Goal: Obtain resource: Obtain resource

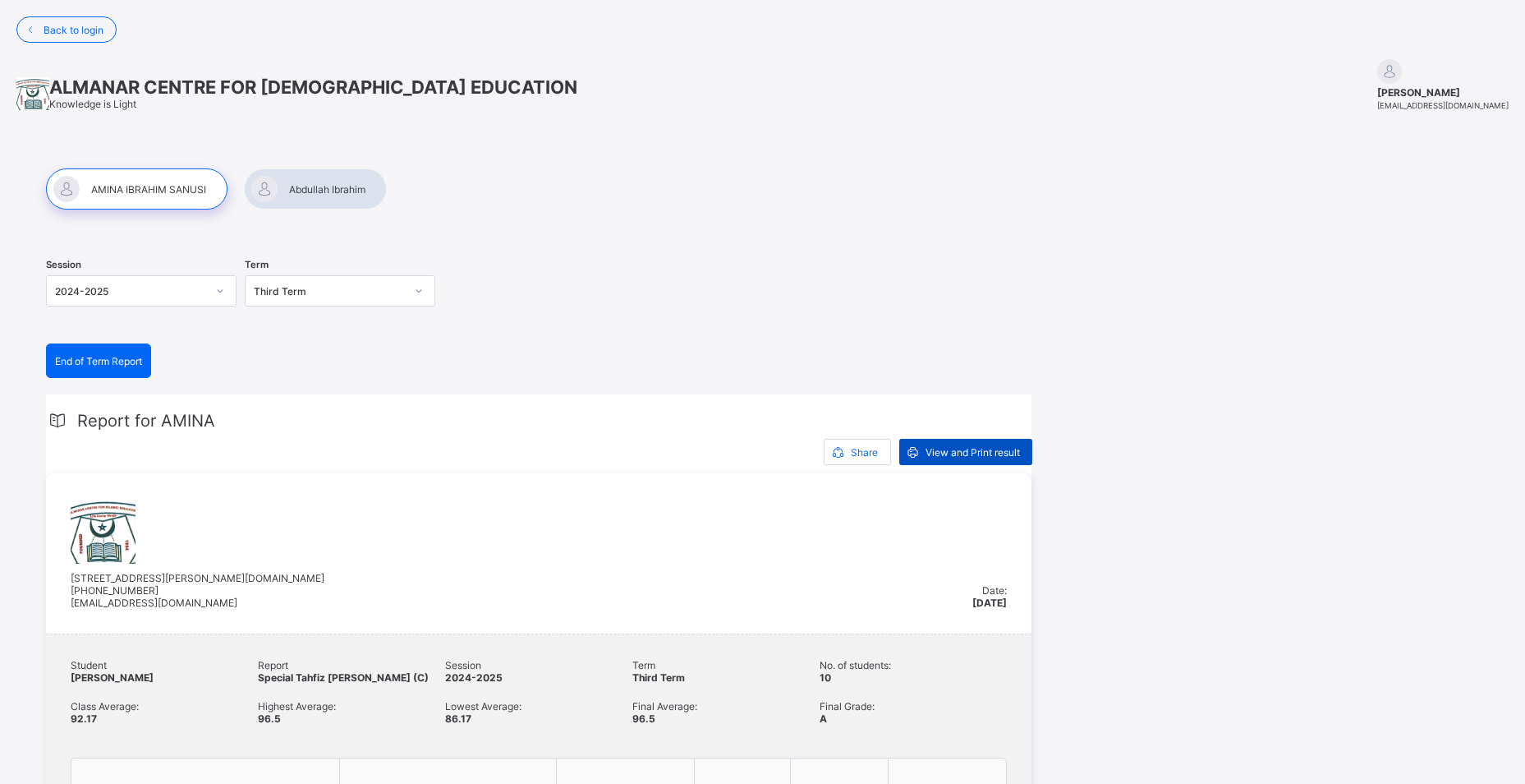
click at [959, 449] on span "View and Print result" at bounding box center [972, 451] width 95 height 12
click at [323, 187] on div at bounding box center [315, 188] width 142 height 41
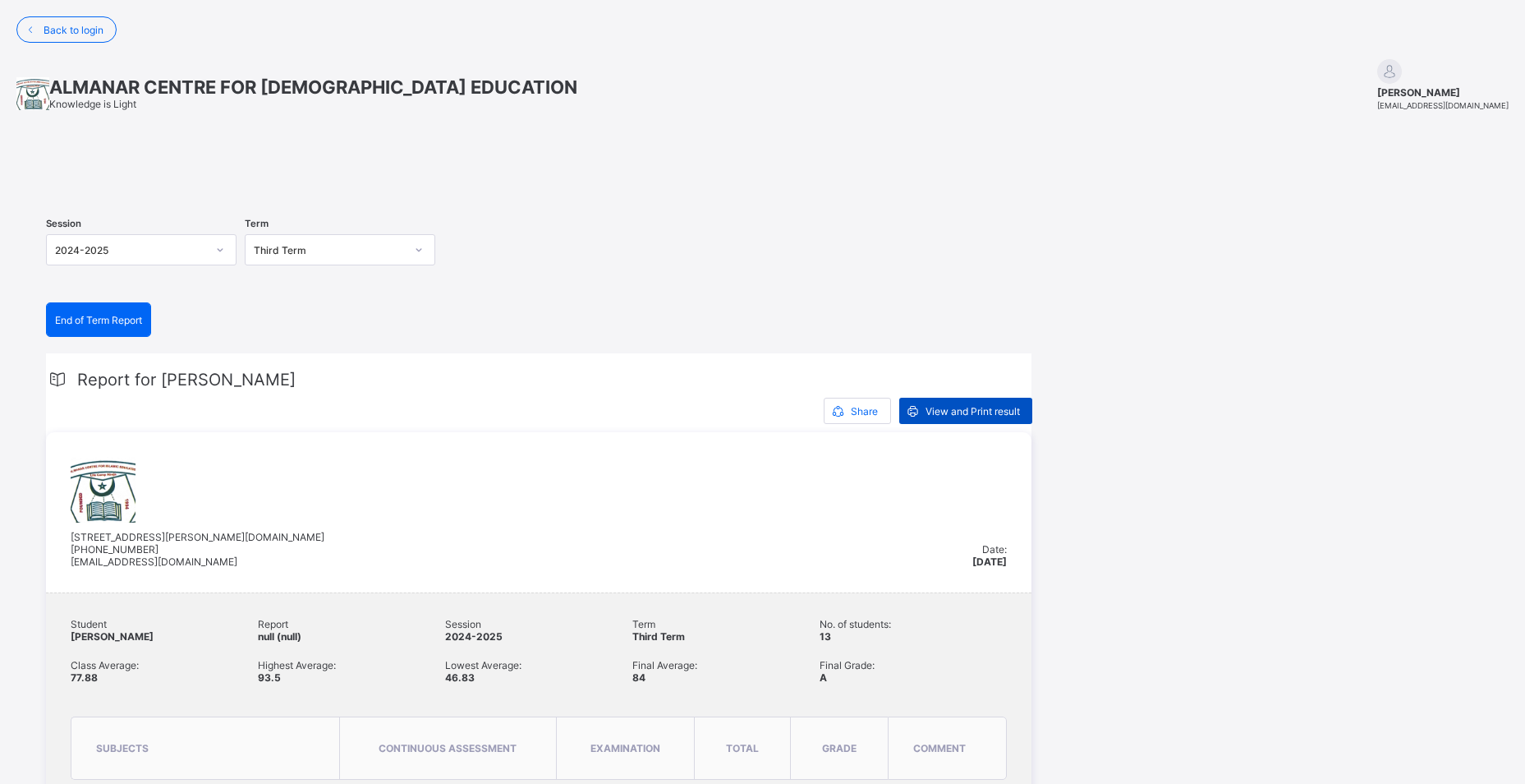
click at [965, 417] on span "View and Print result" at bounding box center [972, 411] width 95 height 12
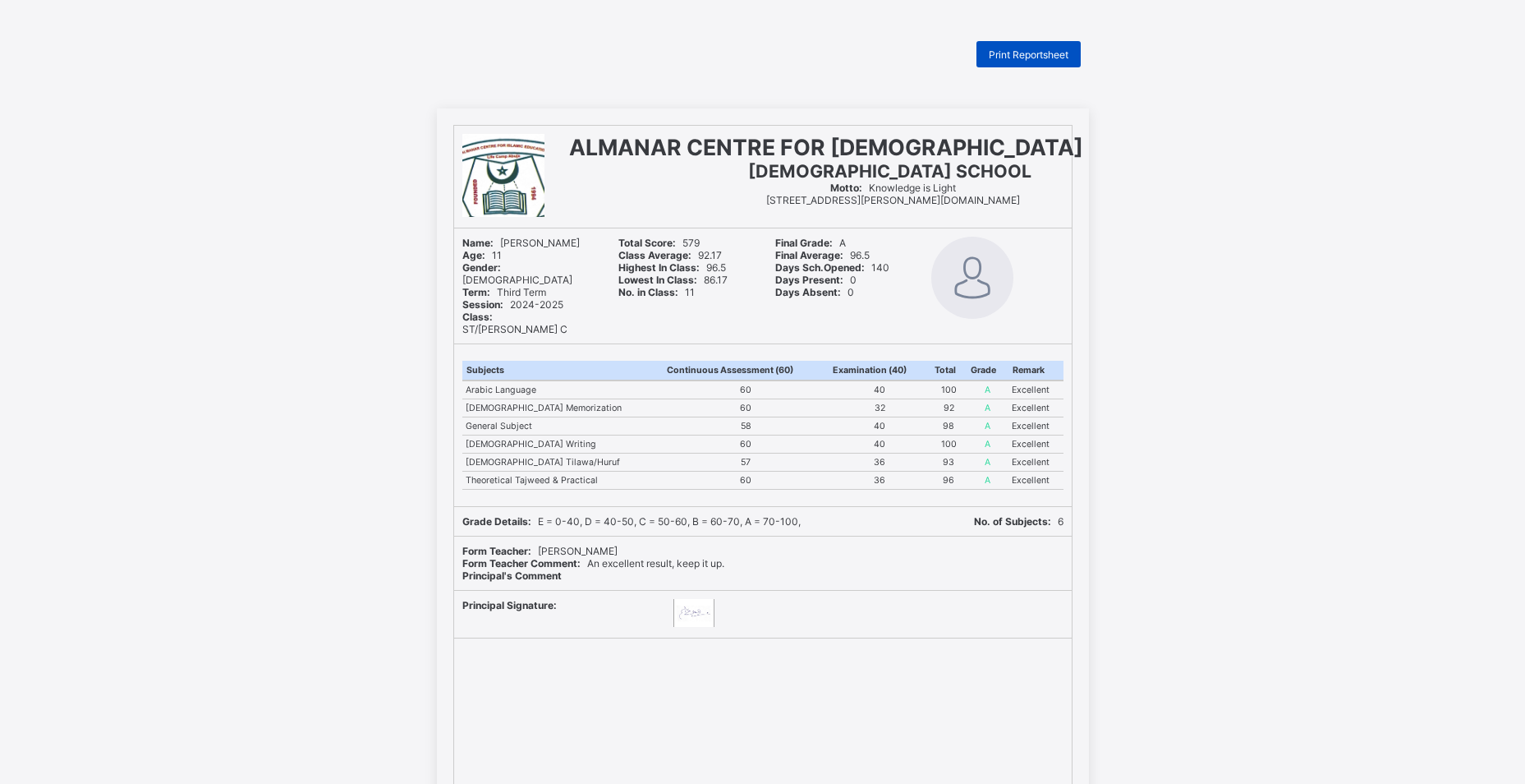
click at [1023, 58] on span "Print Reportsheet" at bounding box center [1028, 54] width 79 height 12
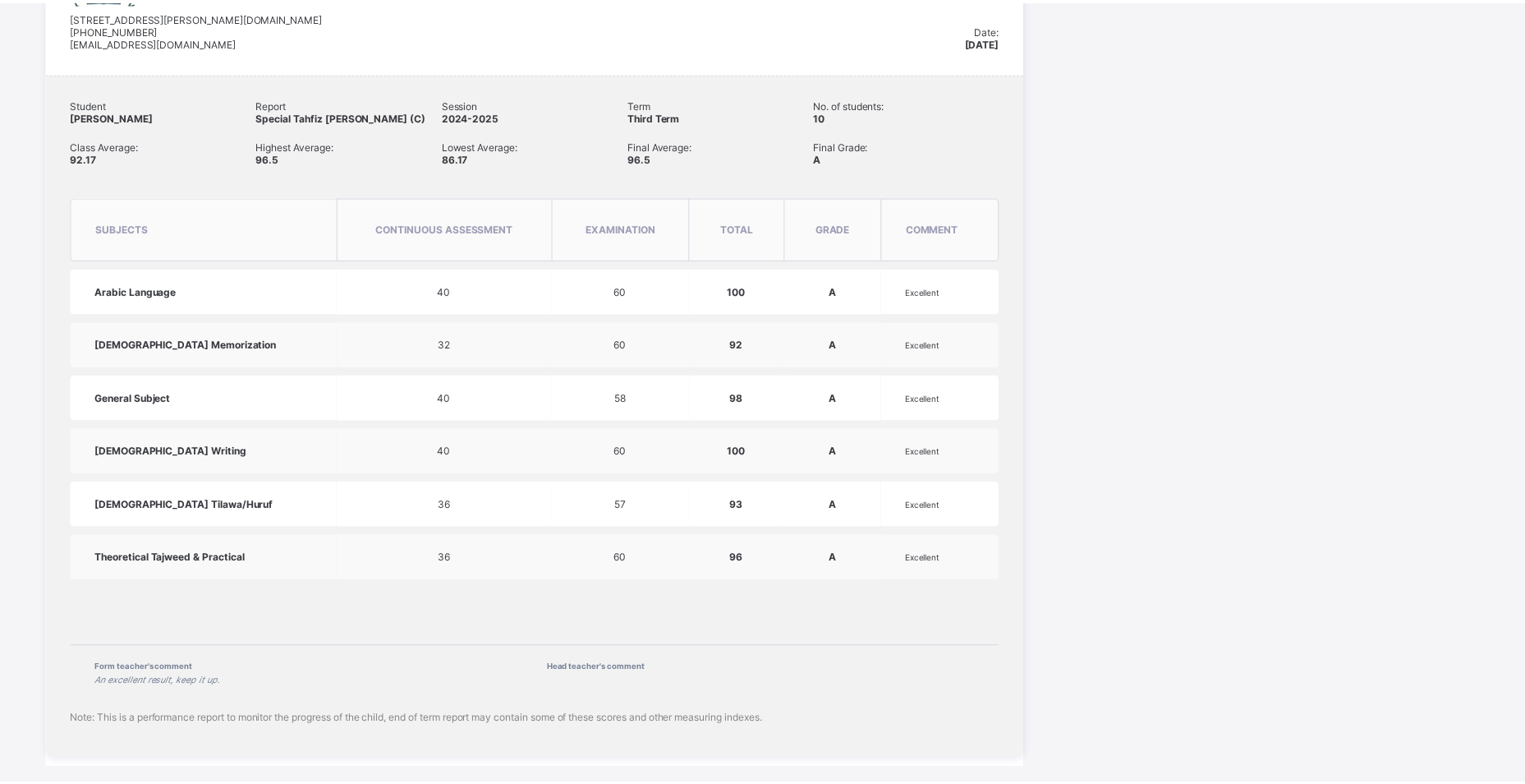
scroll to position [586, 0]
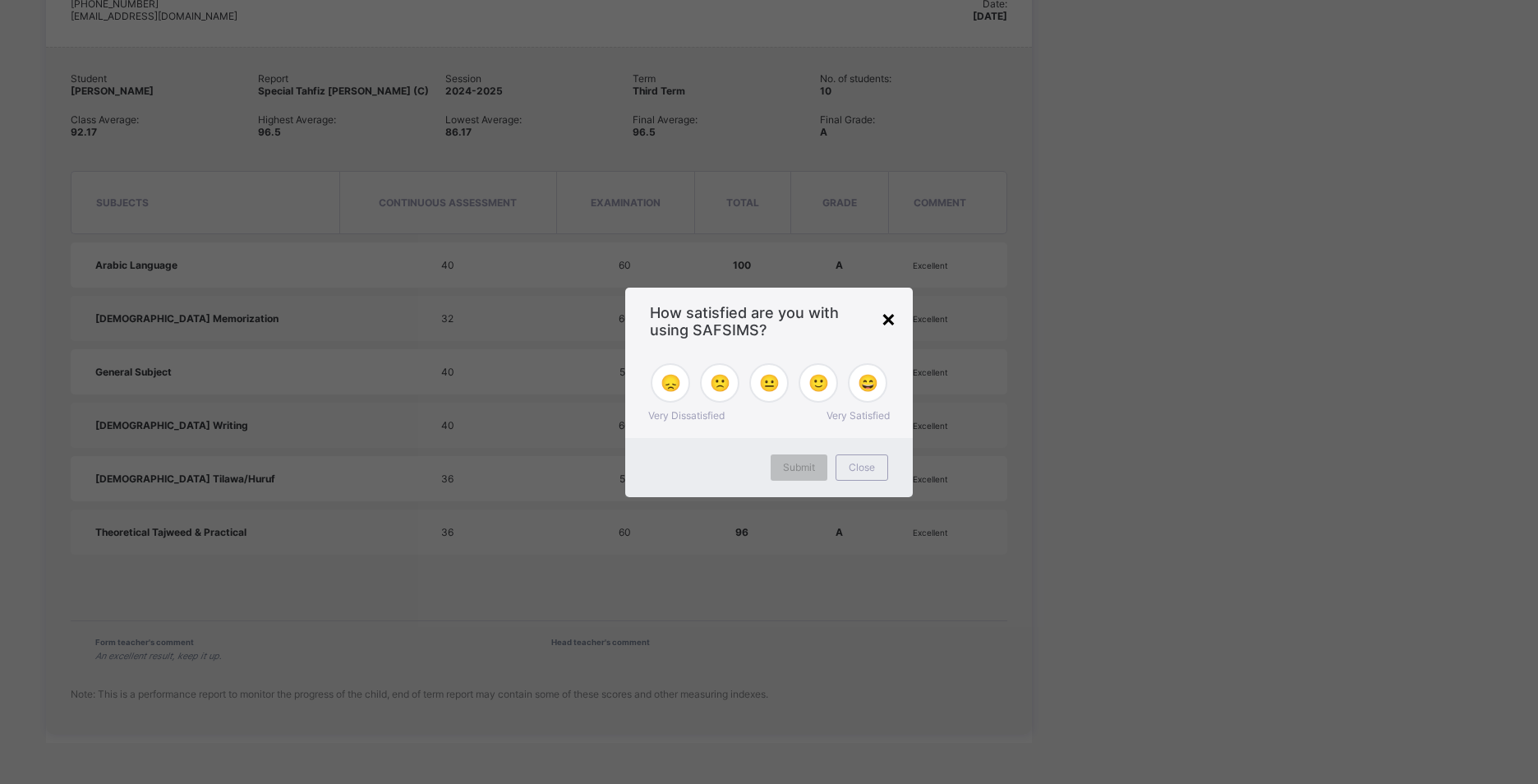
click at [886, 320] on div "×" at bounding box center [889, 317] width 15 height 28
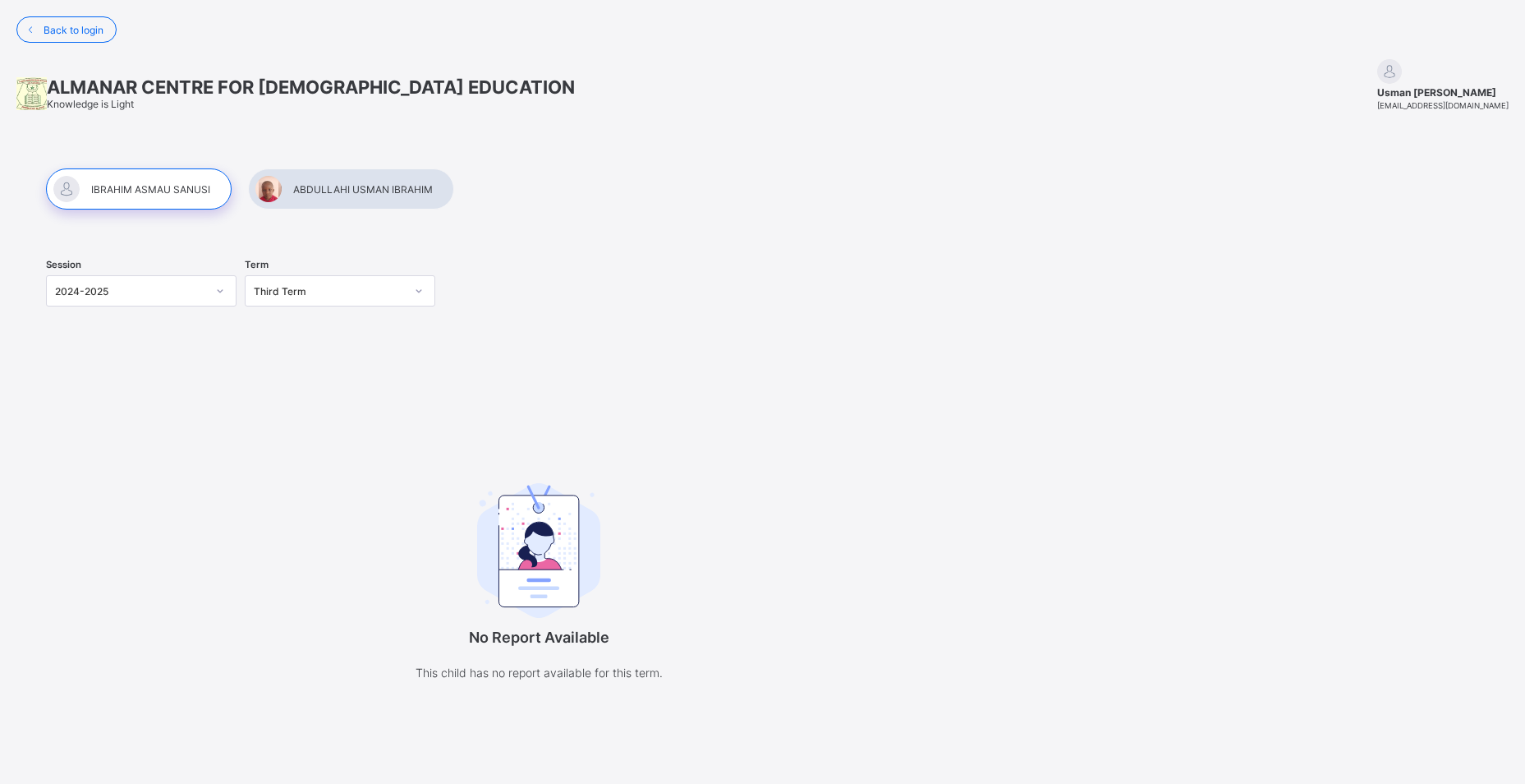
click at [339, 185] on div at bounding box center [351, 188] width 207 height 41
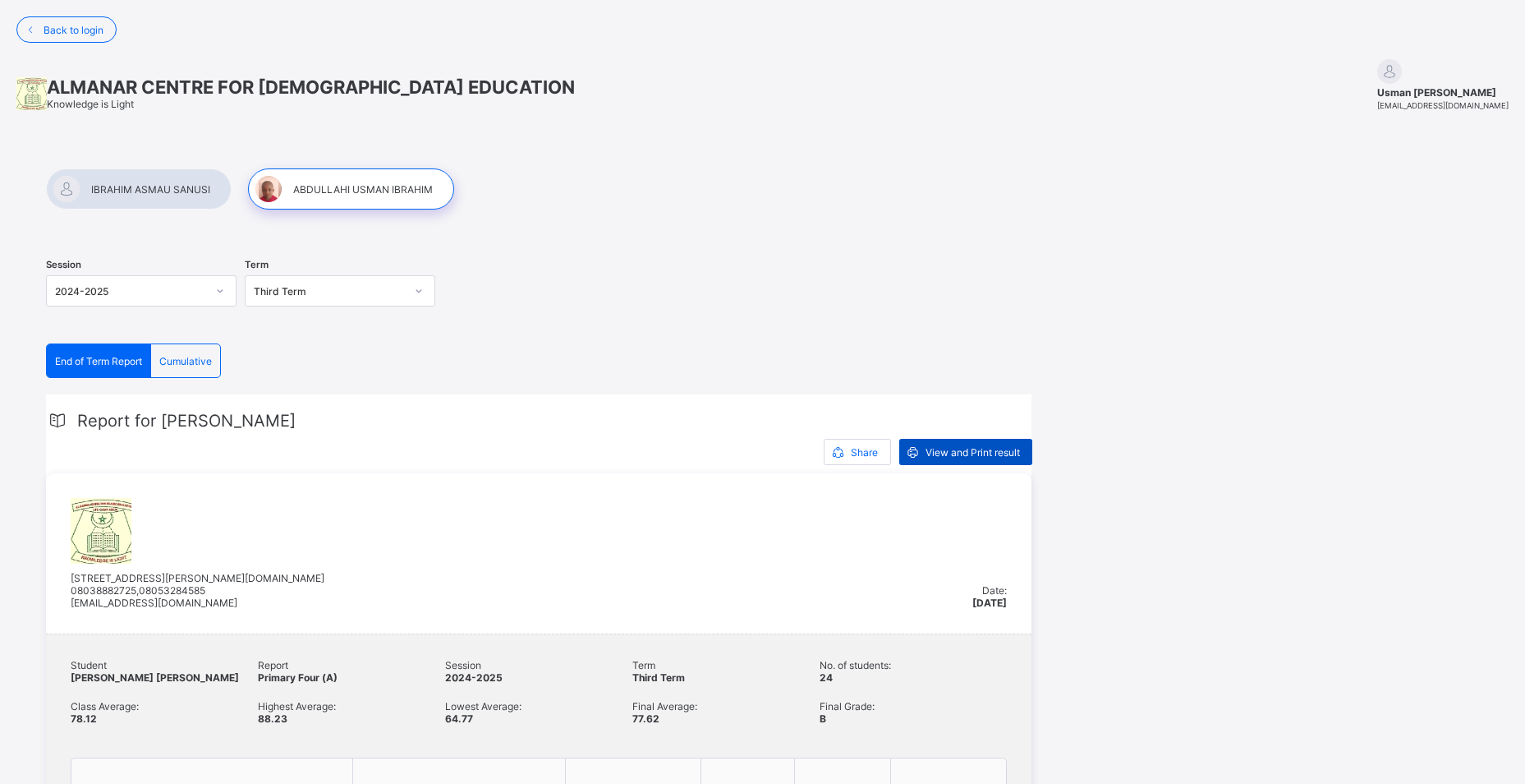
click at [966, 456] on span "View and Print result" at bounding box center [972, 451] width 95 height 12
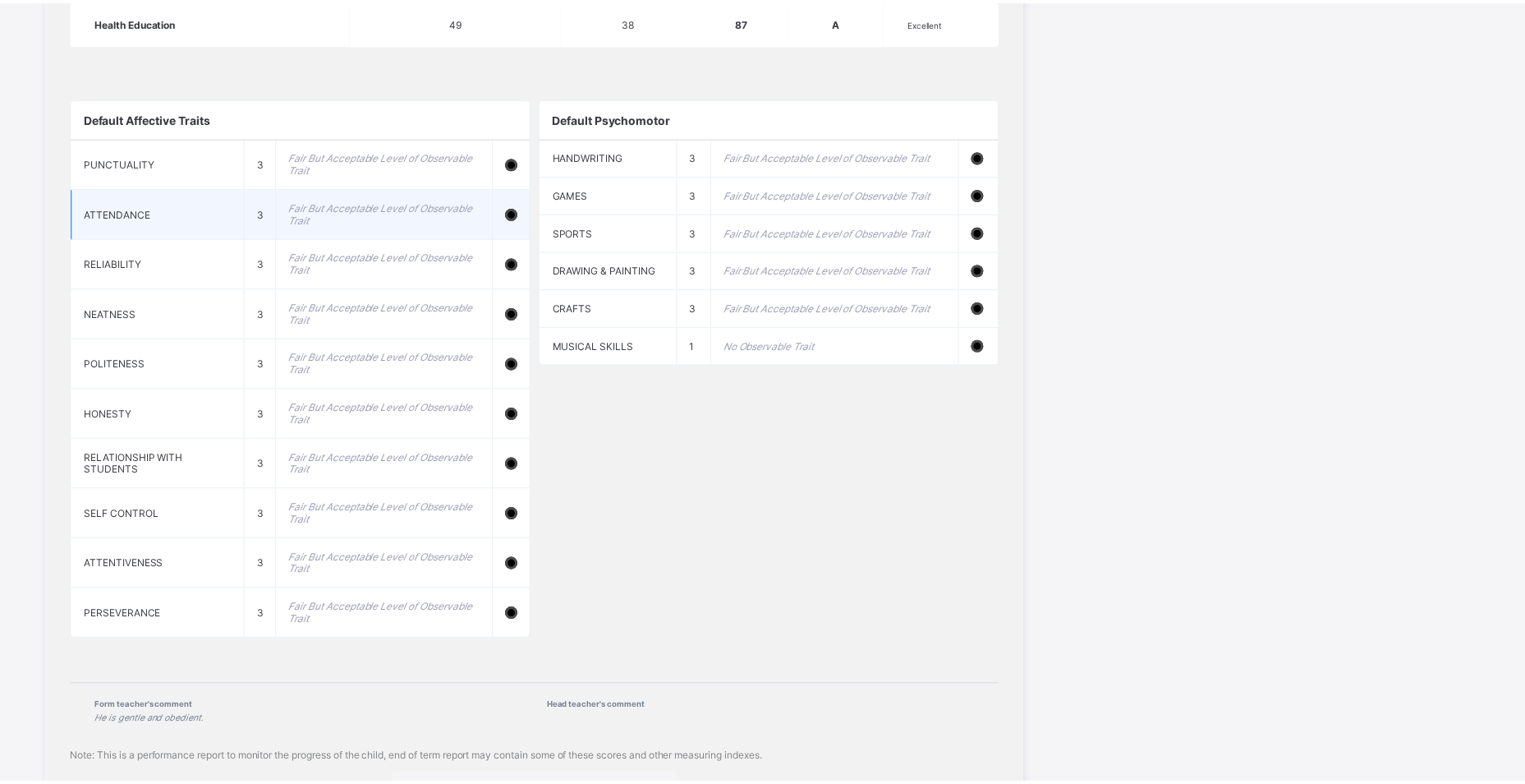
scroll to position [1478, 0]
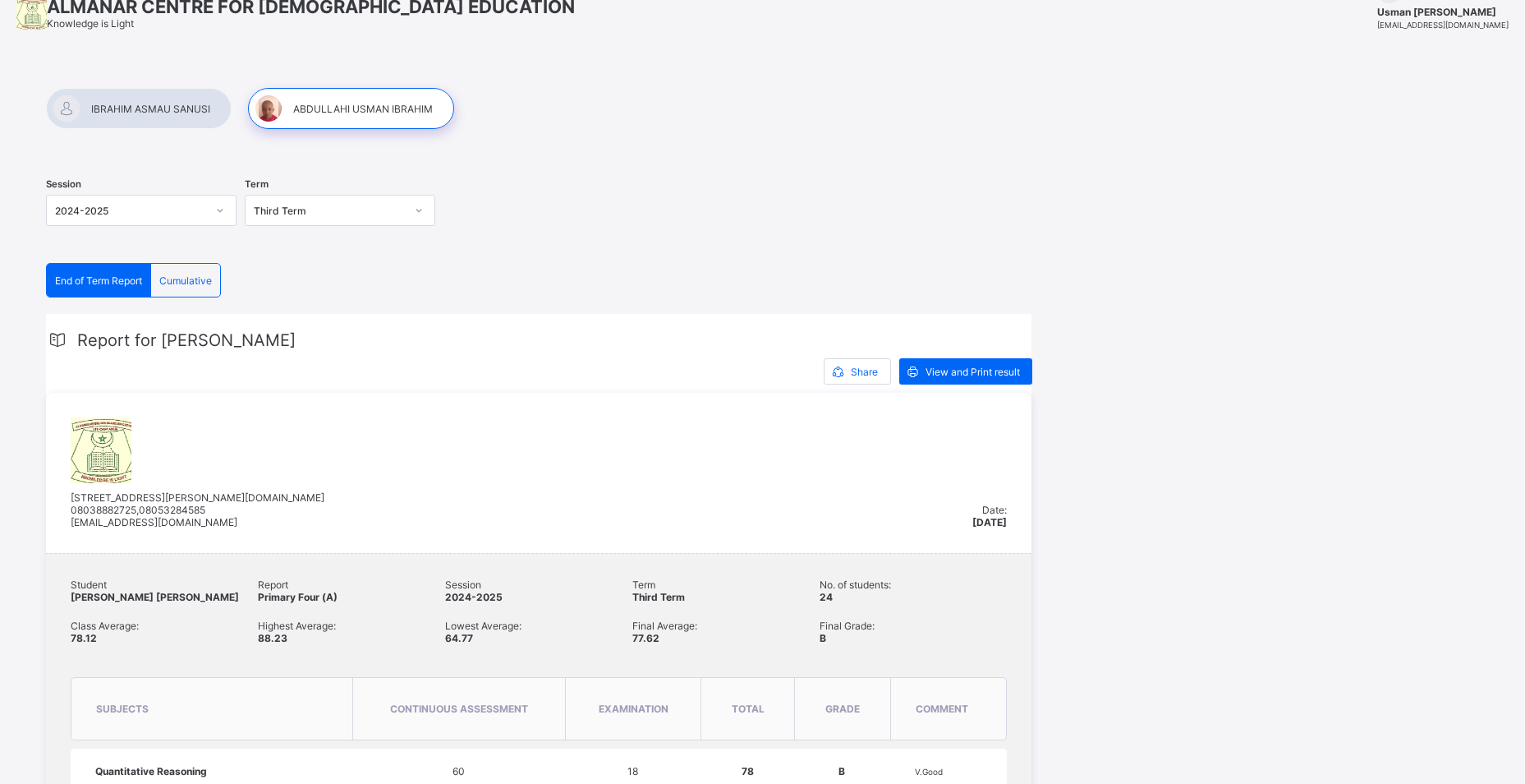
scroll to position [0, 0]
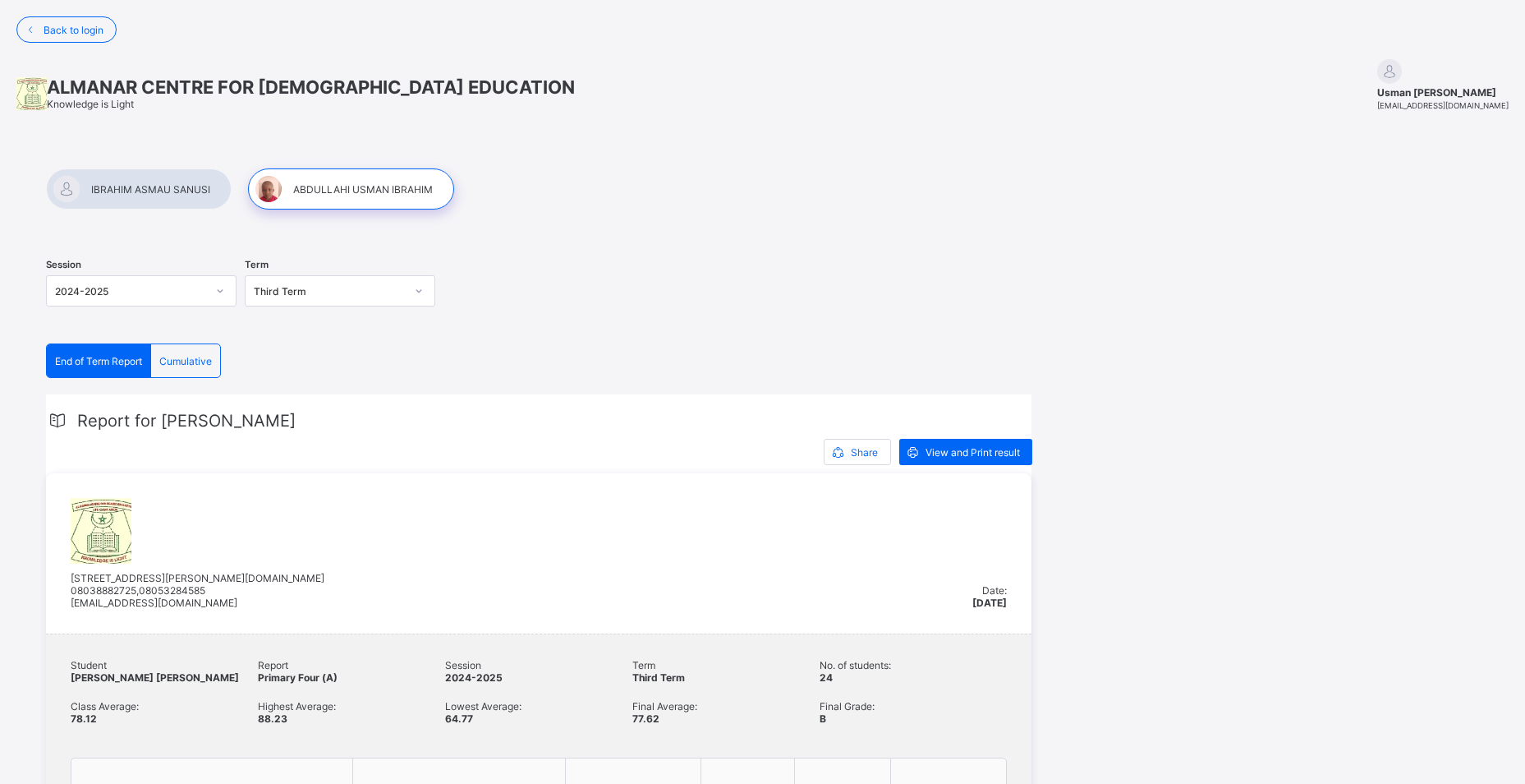
click at [157, 188] on div at bounding box center [139, 188] width 185 height 41
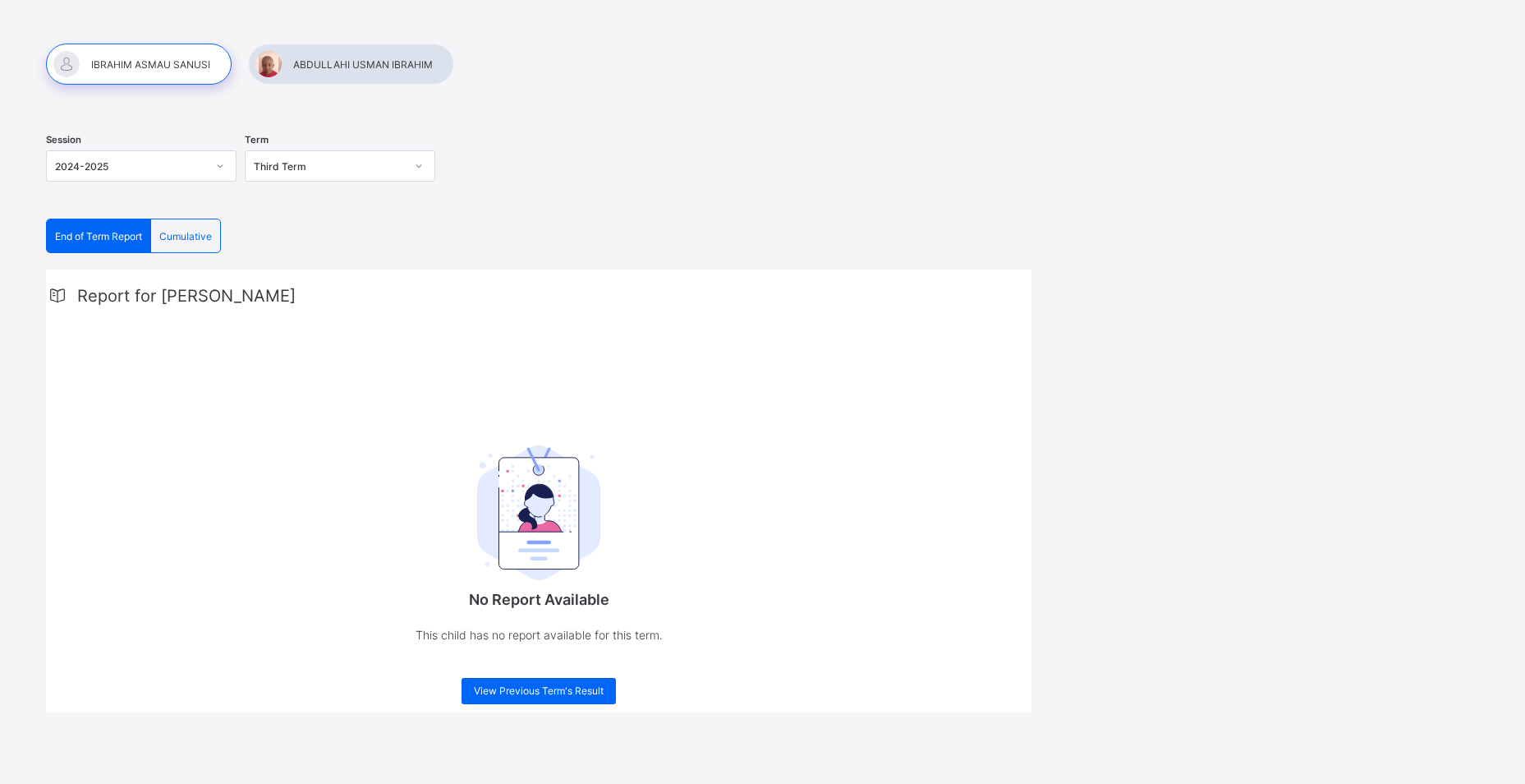
scroll to position [127, 0]
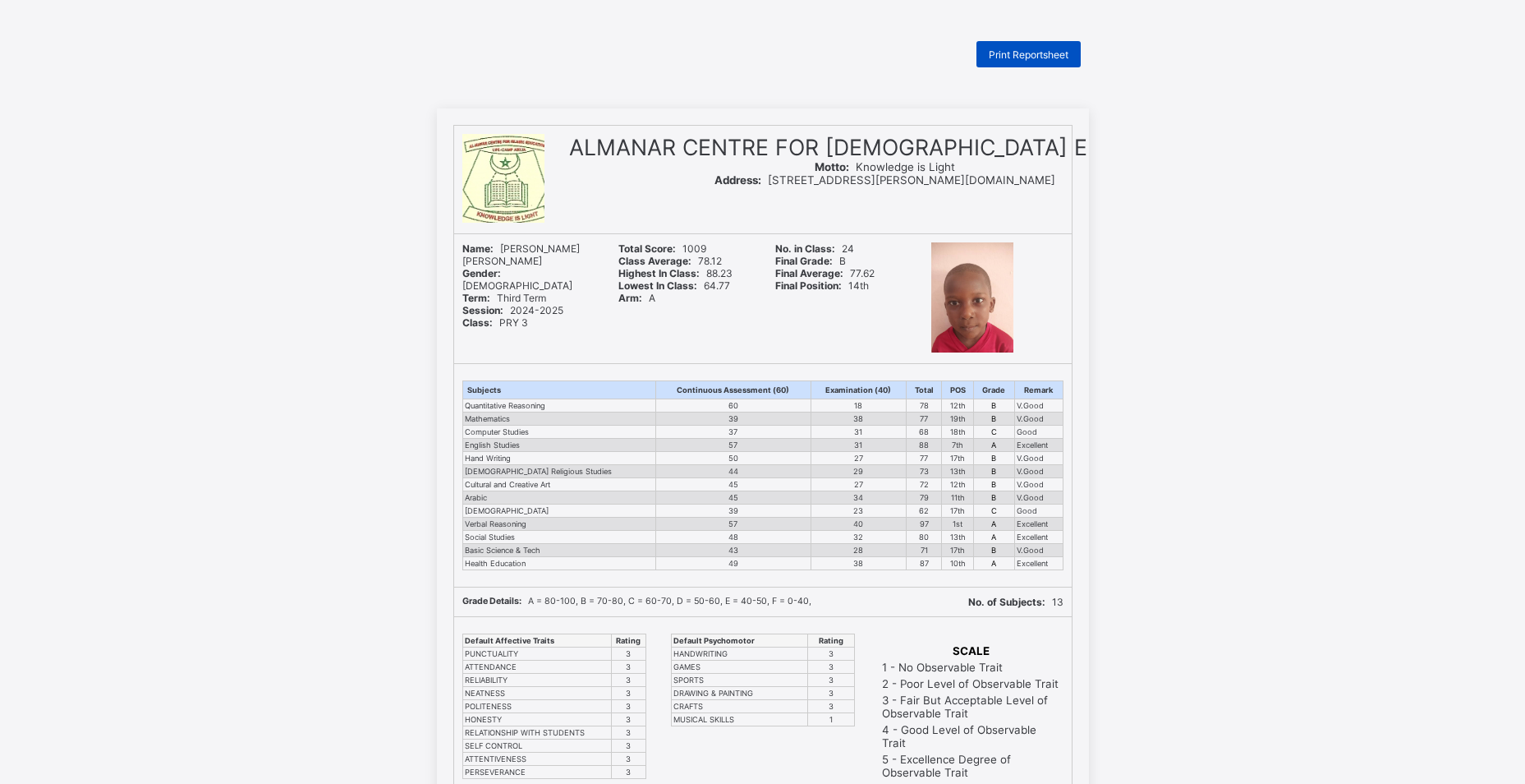
click at [1032, 57] on span "Print Reportsheet" at bounding box center [1028, 54] width 79 height 12
